Goal: Complete application form

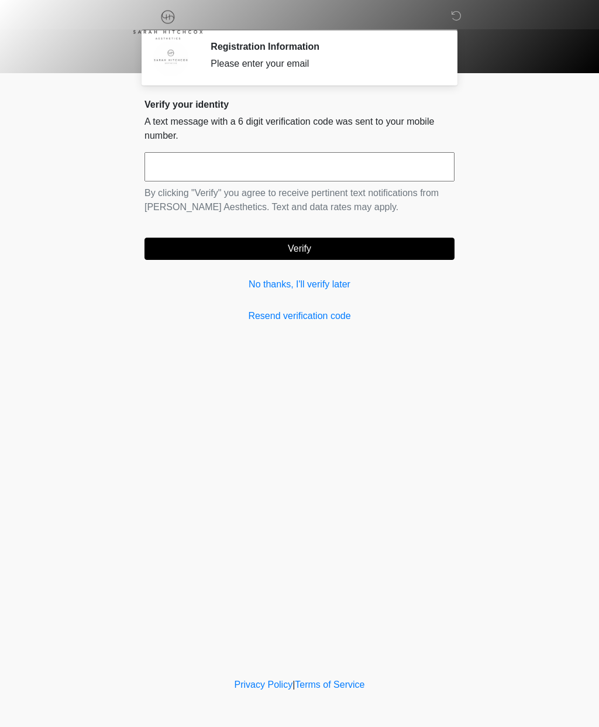
click at [281, 277] on link "No thanks, I'll verify later" at bounding box center [300, 284] width 310 height 14
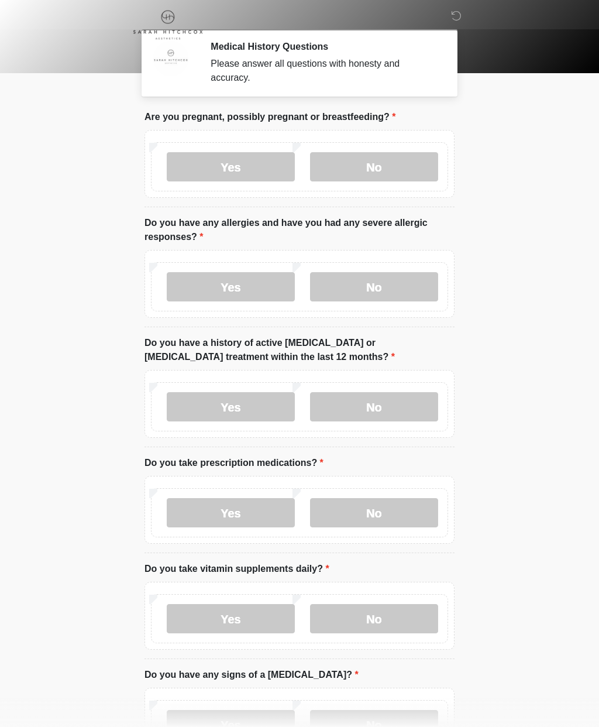
click at [410, 169] on label "No" at bounding box center [374, 166] width 128 height 29
click at [392, 281] on label "No" at bounding box center [374, 286] width 128 height 29
click at [401, 394] on label "No" at bounding box center [374, 406] width 128 height 29
click at [385, 509] on label "No" at bounding box center [374, 512] width 128 height 29
click at [384, 615] on label "No" at bounding box center [374, 618] width 128 height 29
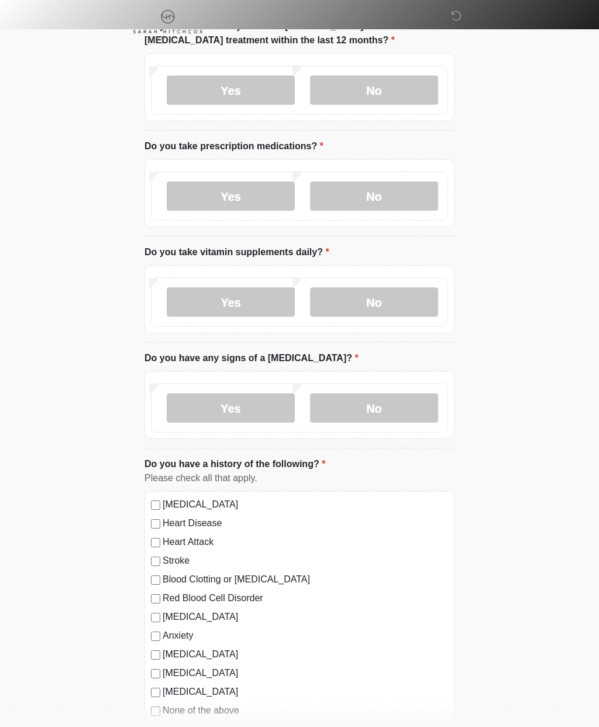
scroll to position [342, 0]
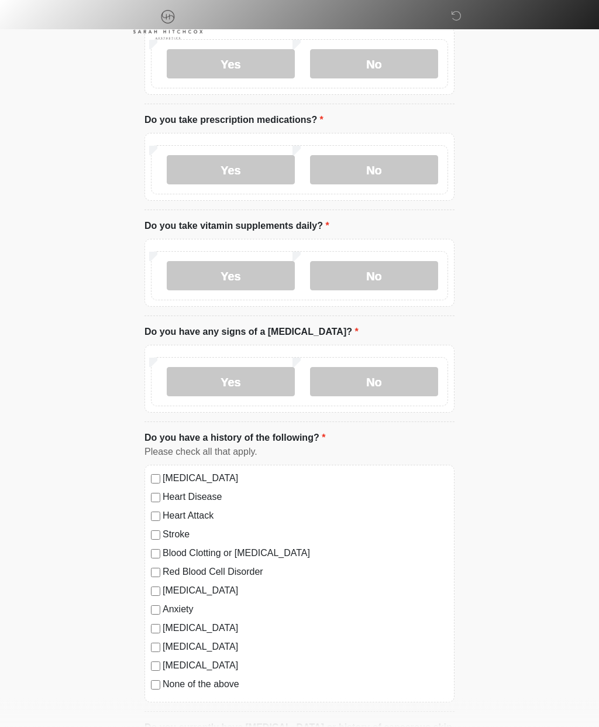
click at [393, 377] on label "No" at bounding box center [374, 382] width 128 height 29
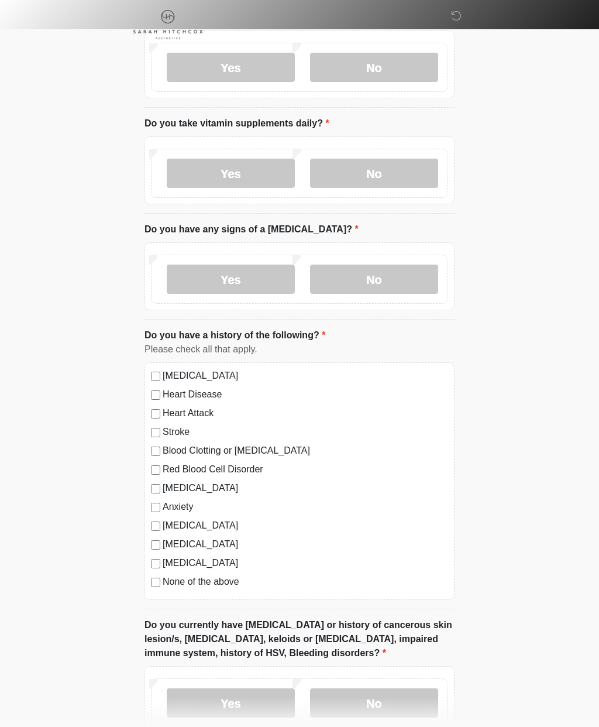
scroll to position [452, 0]
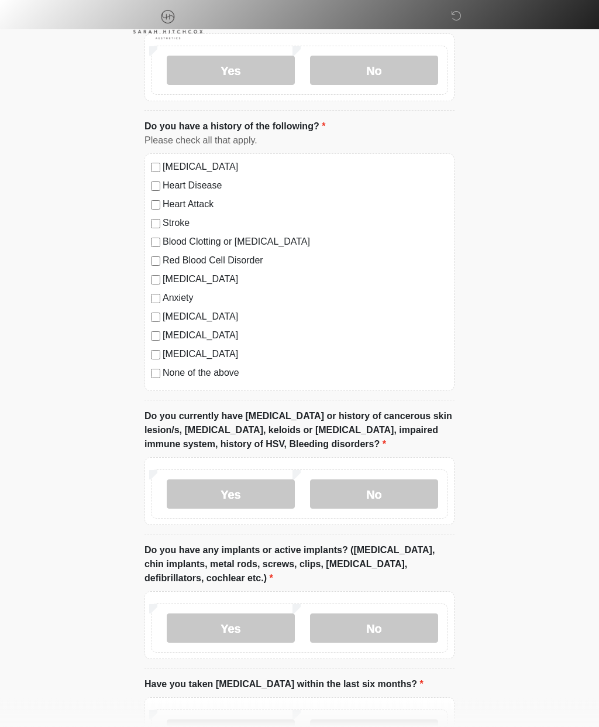
click at [394, 483] on label "No" at bounding box center [374, 494] width 128 height 29
click at [396, 619] on label "No" at bounding box center [374, 627] width 128 height 29
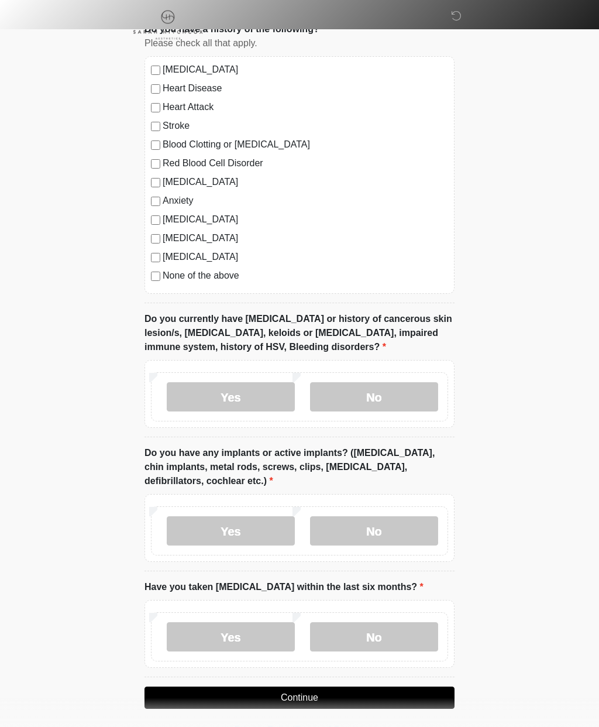
scroll to position [747, 0]
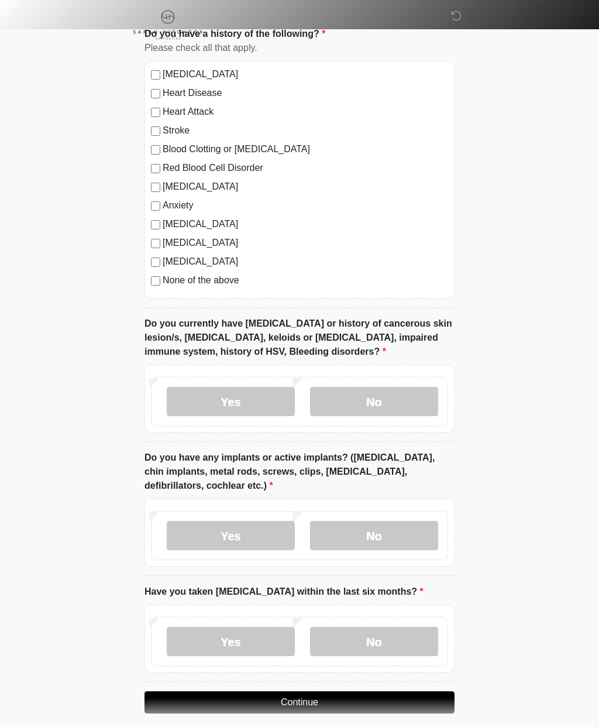
click at [378, 631] on label "No" at bounding box center [374, 641] width 128 height 29
click at [336, 699] on button "Continue" at bounding box center [300, 702] width 310 height 22
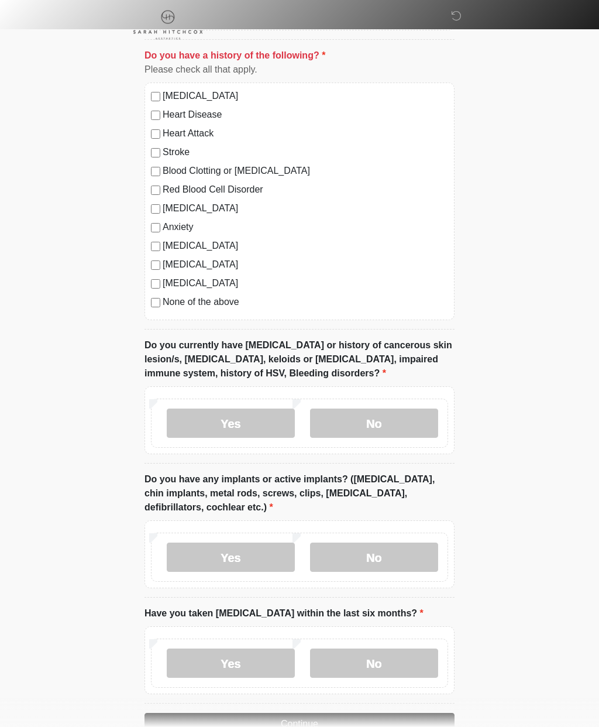
click at [377, 720] on button "Continue" at bounding box center [300, 724] width 310 height 22
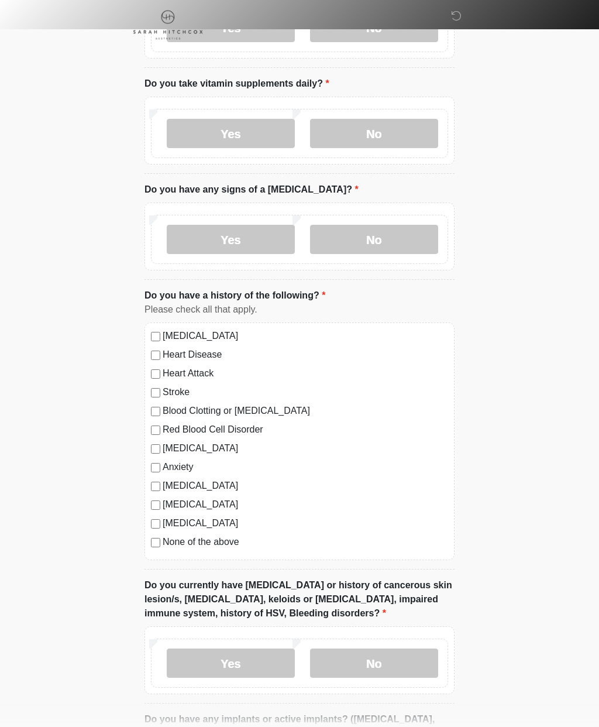
scroll to position [0, 0]
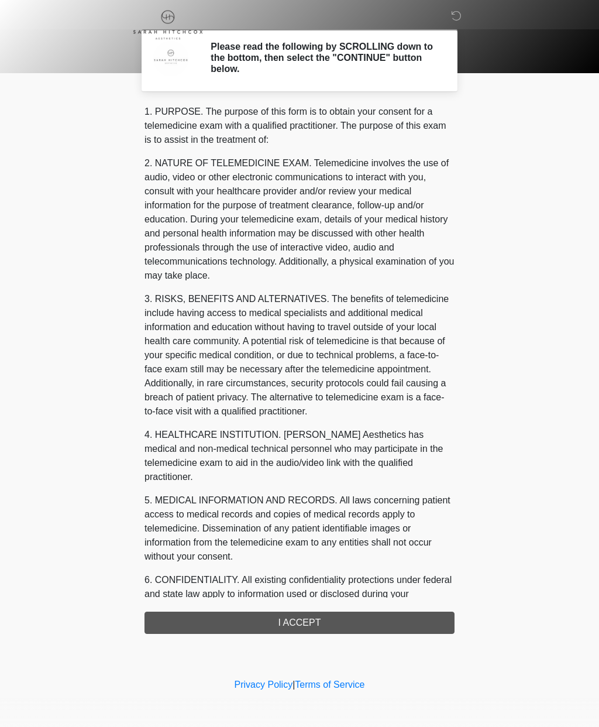
click at [351, 623] on div "1. PURPOSE. The purpose of this form is to obtain your consent for a telemedici…" at bounding box center [300, 369] width 310 height 529
click at [353, 619] on div "1. PURPOSE. The purpose of this form is to obtain your consent for a telemedici…" at bounding box center [300, 369] width 310 height 529
click at [273, 624] on div "1. PURPOSE. The purpose of this form is to obtain your consent for a telemedici…" at bounding box center [300, 369] width 310 height 529
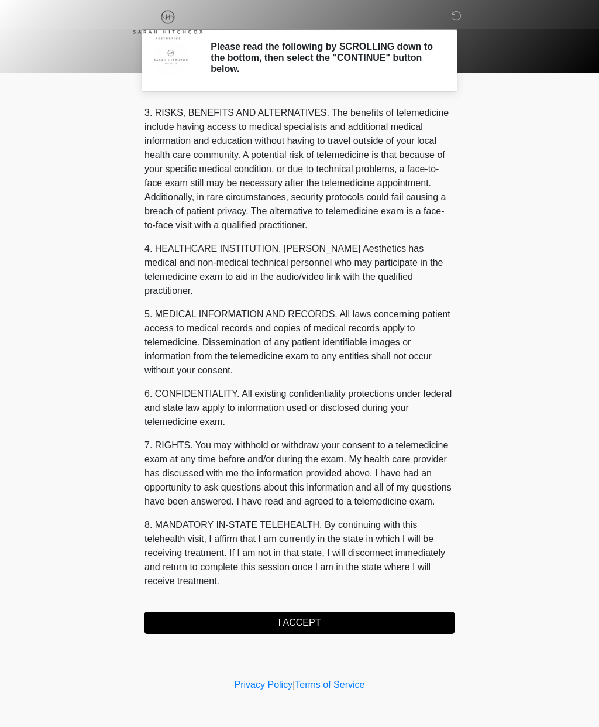
scroll to position [200, 0]
click at [324, 621] on button "I ACCEPT" at bounding box center [300, 623] width 310 height 22
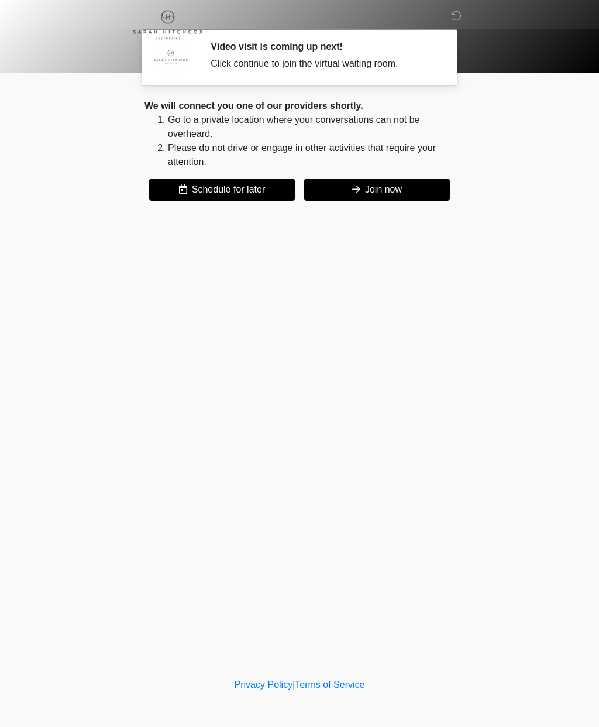
click at [397, 193] on button "Join now" at bounding box center [377, 189] width 146 height 22
